Goal: Find specific page/section: Find specific page/section

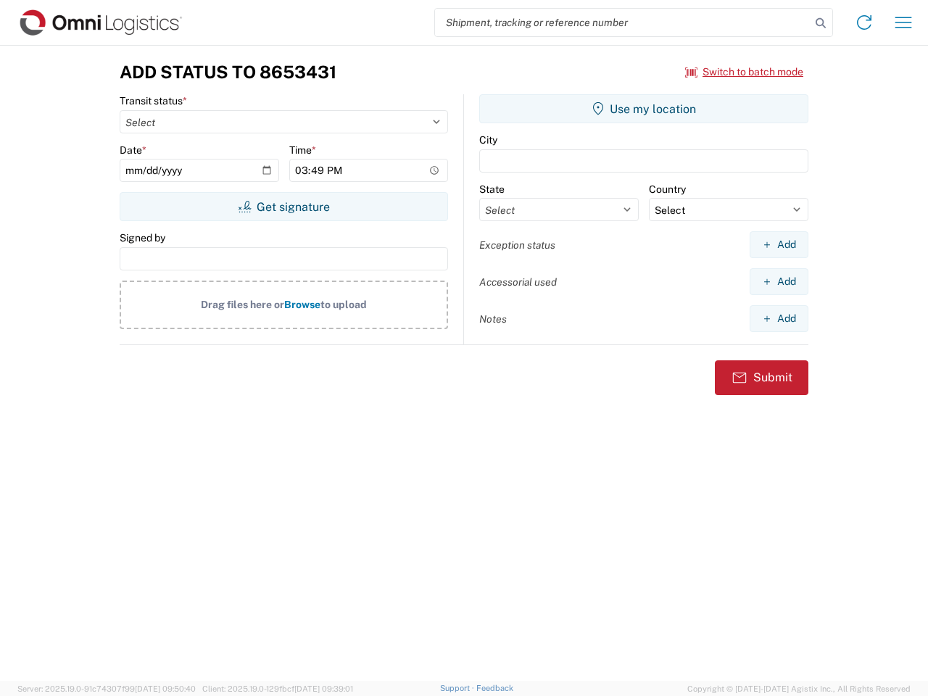
click at [623, 22] on input "search" at bounding box center [622, 23] width 375 height 28
click at [820, 23] on icon at bounding box center [820, 23] width 20 height 20
click at [864, 22] on icon at bounding box center [863, 22] width 23 height 23
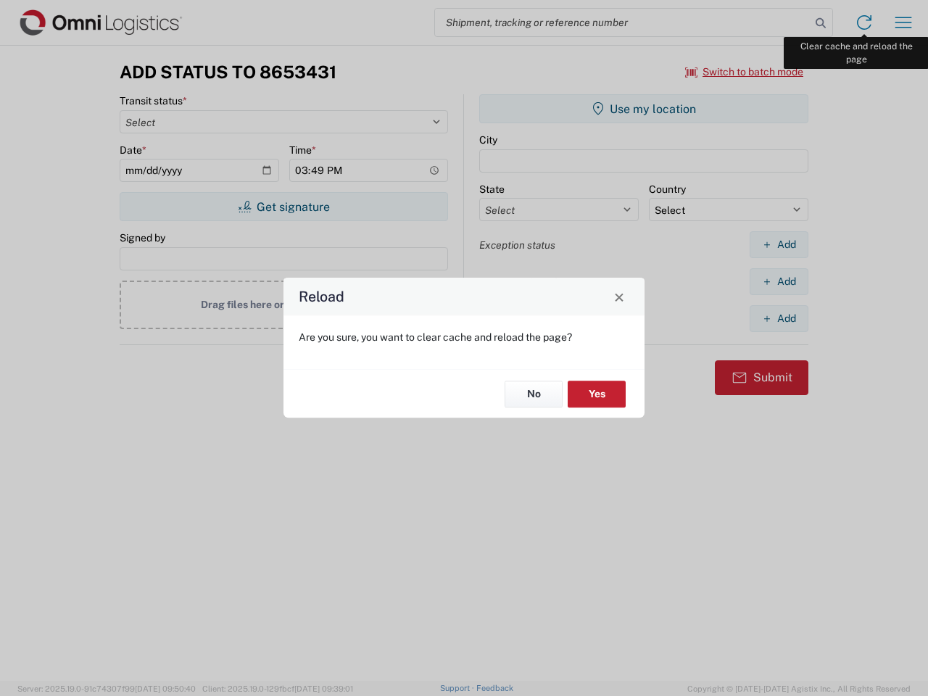
click at [903, 22] on div "Reload Are you sure, you want to clear cache and reload the page? No Yes" at bounding box center [464, 348] width 928 height 696
click at [744, 72] on div "Reload Are you sure, you want to clear cache and reload the page? No Yes" at bounding box center [464, 348] width 928 height 696
click at [283, 207] on div "Reload Are you sure, you want to clear cache and reload the page? No Yes" at bounding box center [464, 348] width 928 height 696
click at [644, 109] on div "Reload Are you sure, you want to clear cache and reload the page? No Yes" at bounding box center [464, 348] width 928 height 696
click at [778, 244] on div "Reload Are you sure, you want to clear cache and reload the page? No Yes" at bounding box center [464, 348] width 928 height 696
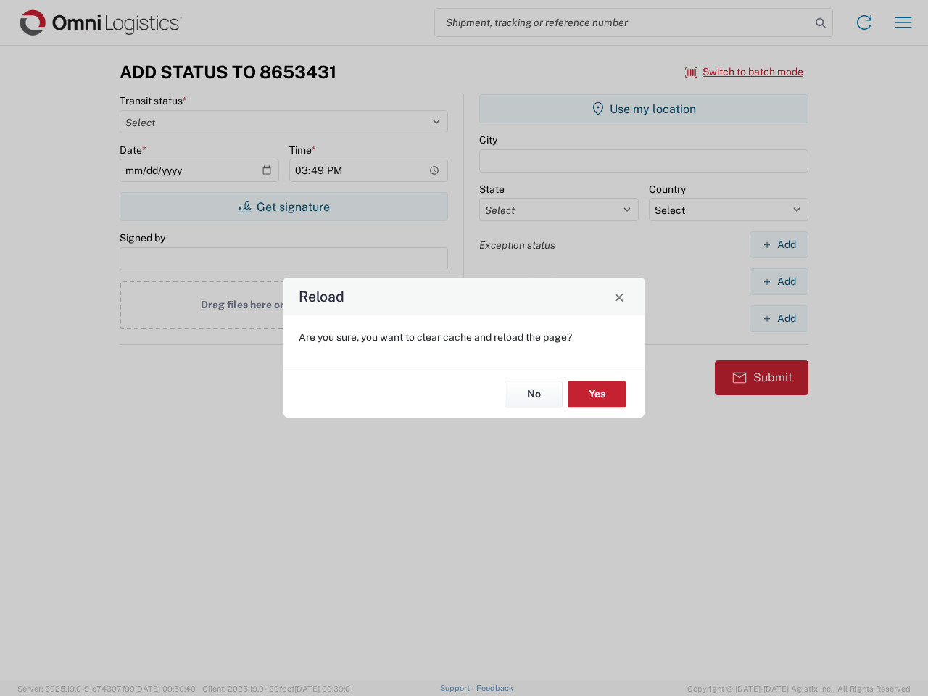
click at [778, 281] on div "Reload Are you sure, you want to clear cache and reload the page? No Yes" at bounding box center [464, 348] width 928 height 696
click at [778, 318] on div "Reload Are you sure, you want to clear cache and reload the page? No Yes" at bounding box center [464, 348] width 928 height 696
